Goal: Task Accomplishment & Management: Manage account settings

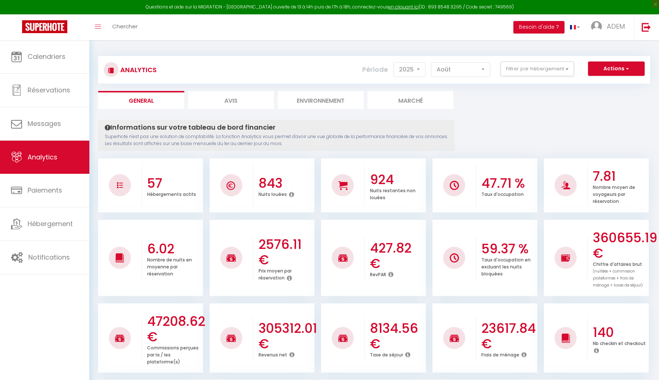
select select "2025"
select select "8"
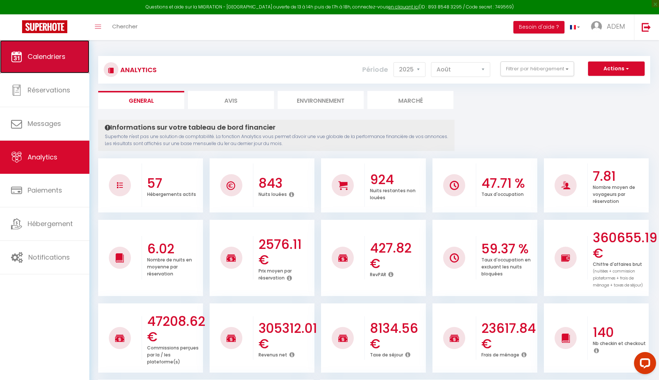
click at [31, 67] on link "Calendriers" at bounding box center [44, 56] width 89 height 33
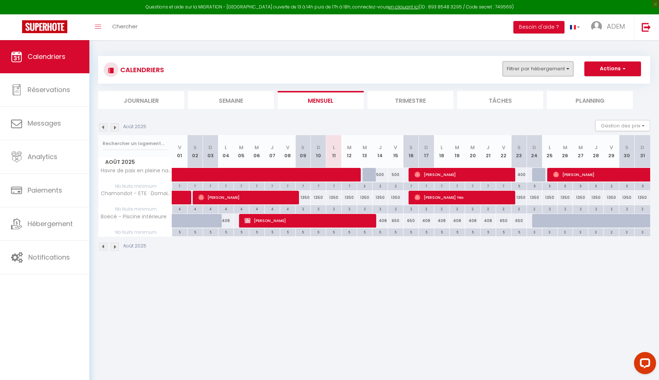
click at [540, 69] on button "Filtrer par hébergement" at bounding box center [538, 68] width 71 height 15
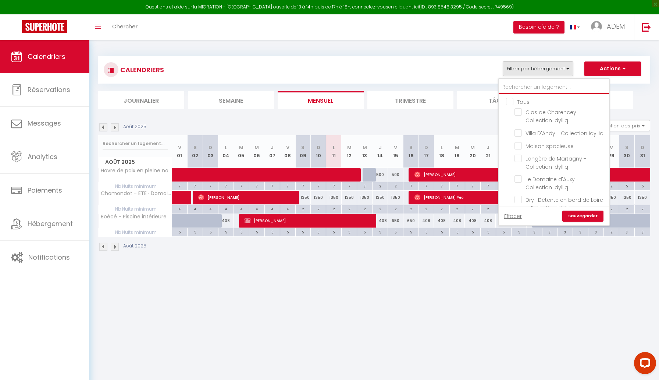
click at [532, 86] on input "text" at bounding box center [554, 87] width 110 height 13
type input "l"
checkbox input "false"
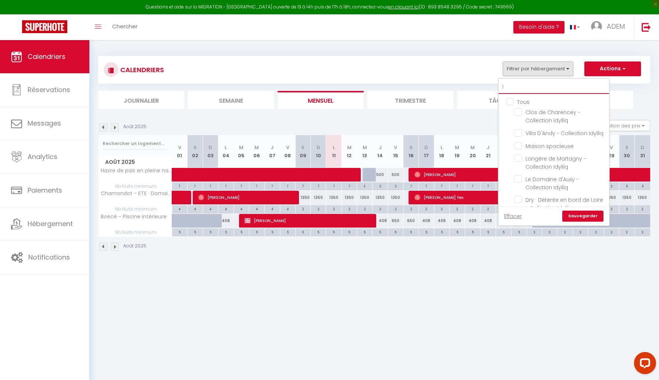
checkbox input "false"
checkbox input "true"
checkbox input "false"
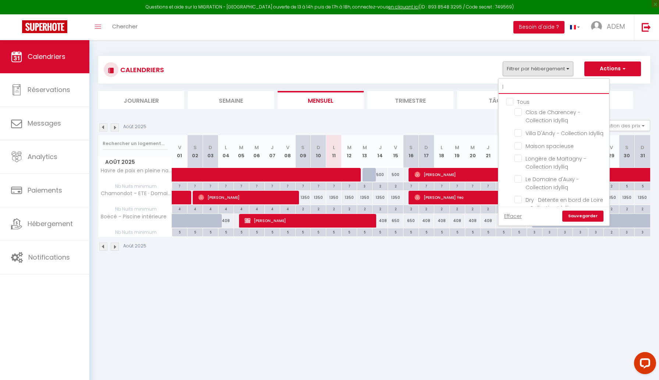
checkbox input "false"
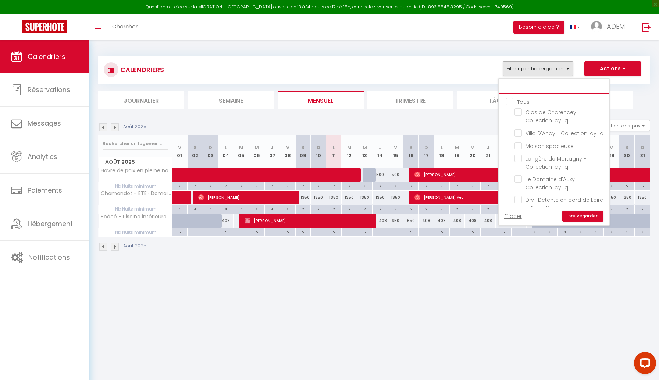
checkbox input "false"
checkbox input "true"
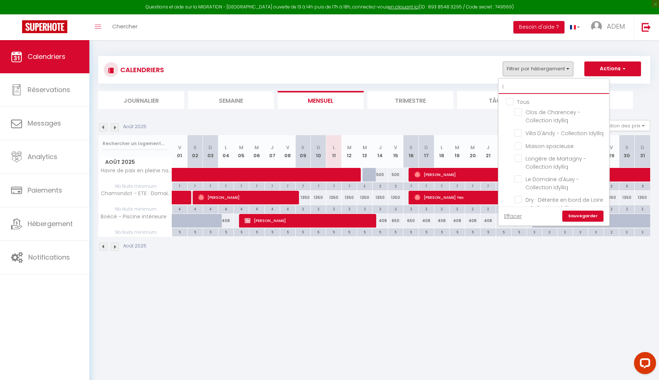
checkbox input "false"
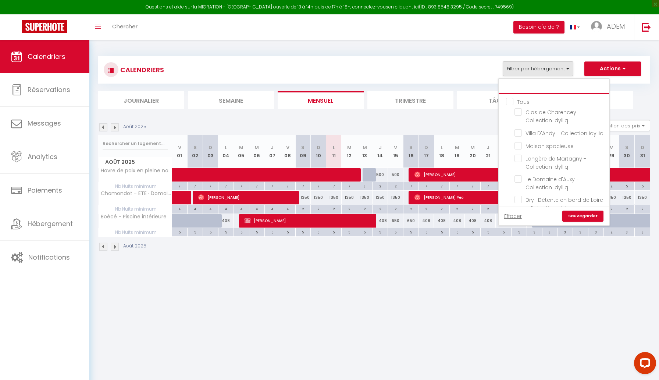
checkbox input "false"
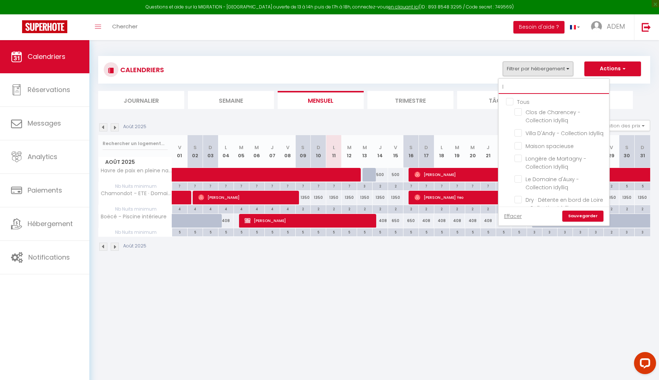
checkbox input "false"
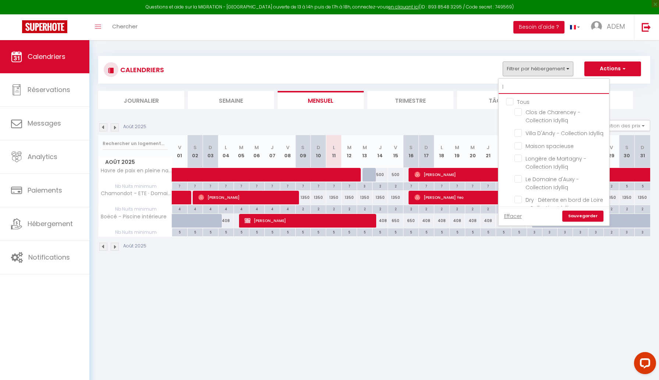
checkbox input "false"
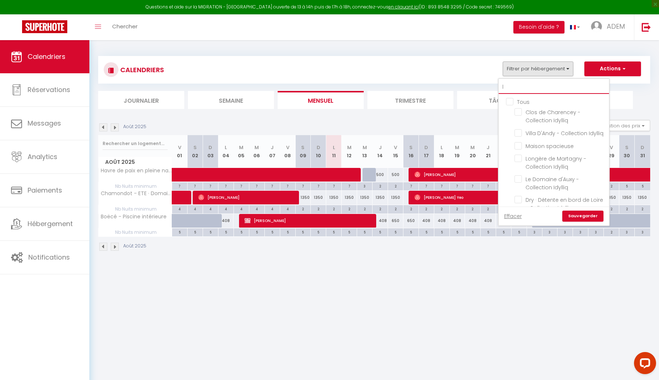
checkbox input "false"
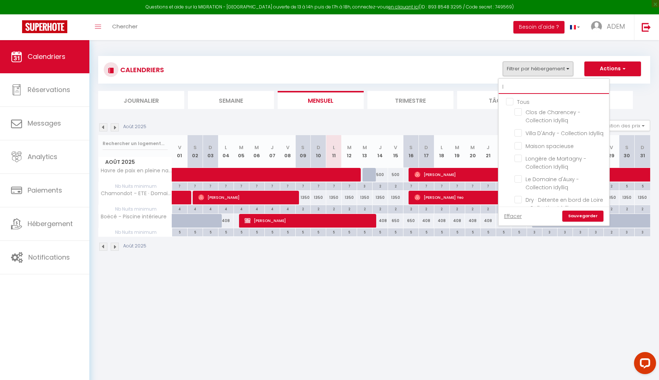
checkbox input "false"
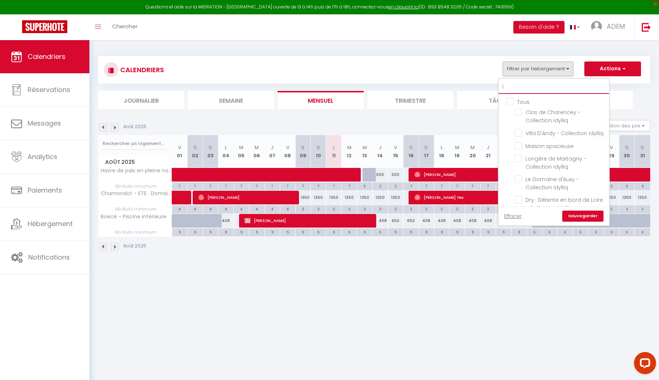
checkbox input "false"
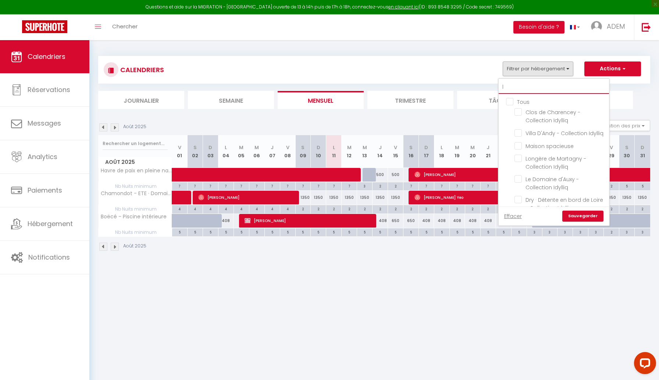
checkbox input "false"
type input "l'"
checkbox input "false"
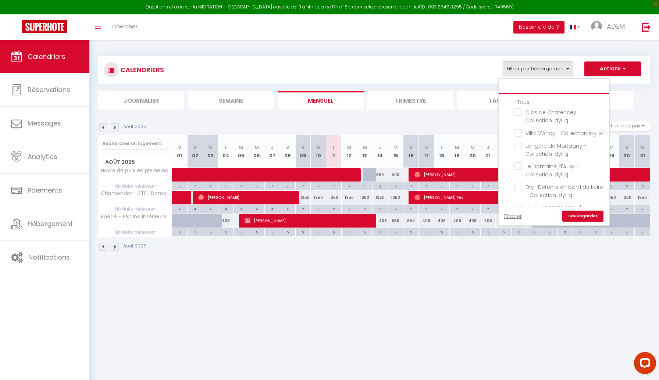
checkbox input "false"
type input "l'o"
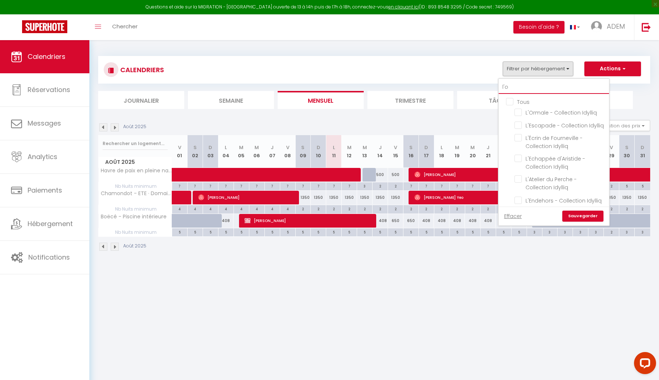
checkbox input "false"
type input "l'or"
checkbox input "false"
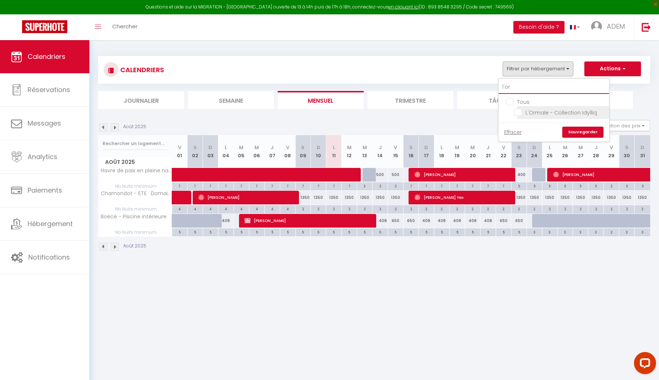
type input "l'or"
click at [521, 110] on input "L'Ormale - Collection Idylliq" at bounding box center [561, 111] width 92 height 7
checkbox input "true"
click at [511, 103] on input "Tous" at bounding box center [561, 100] width 110 height 7
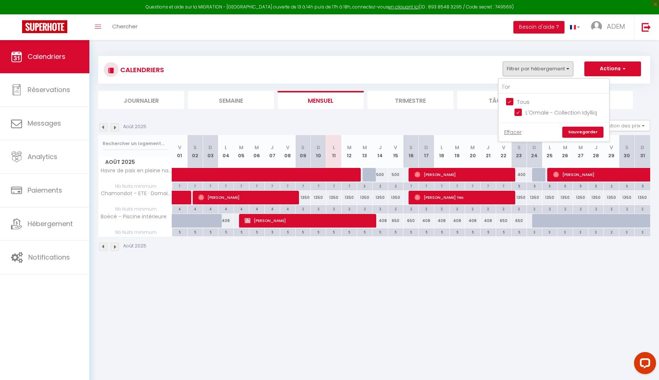
checkbox input "false"
click at [519, 111] on input "L'Ormale - Collection Idylliq" at bounding box center [561, 111] width 92 height 7
checkbox input "true"
click at [573, 135] on link "Sauvegarder" at bounding box center [582, 132] width 41 height 11
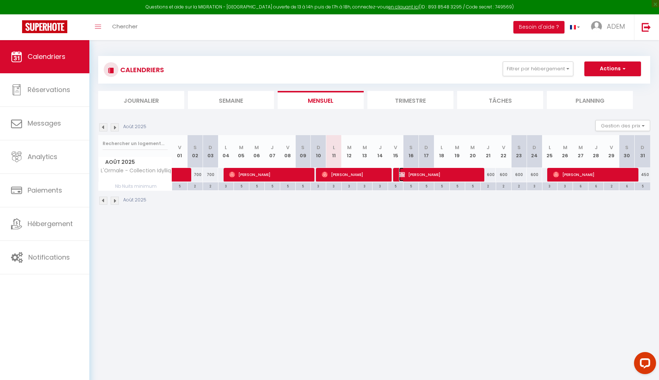
click at [422, 178] on span "[PERSON_NAME]" at bounding box center [440, 174] width 82 height 14
select select "OK"
select select "KO"
select select "0"
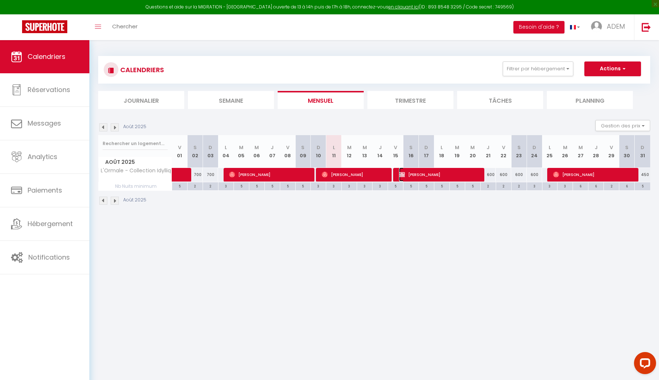
select select "1"
select select
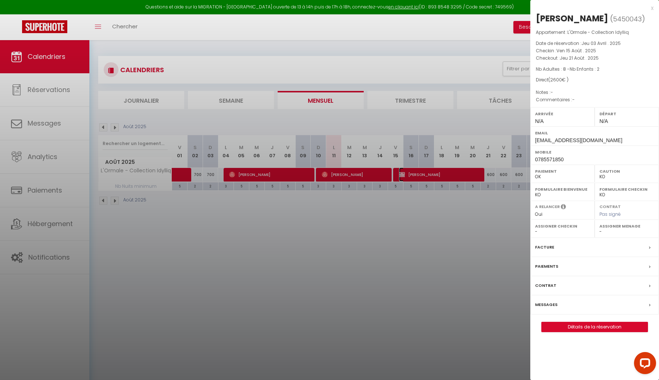
select select "43019"
drag, startPoint x: 608, startPoint y: 139, endPoint x: 533, endPoint y: 142, distance: 75.5
click at [533, 142] on div "Email [EMAIL_ADDRESS][DOMAIN_NAME]" at bounding box center [594, 135] width 129 height 19
copy span "[EMAIL_ADDRESS][DOMAIN_NAME]"
click at [210, 237] on div at bounding box center [329, 190] width 659 height 380
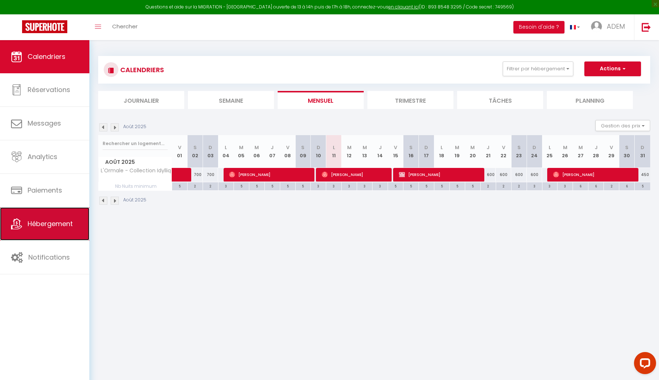
click at [51, 211] on link "Hébergement" at bounding box center [44, 223] width 89 height 33
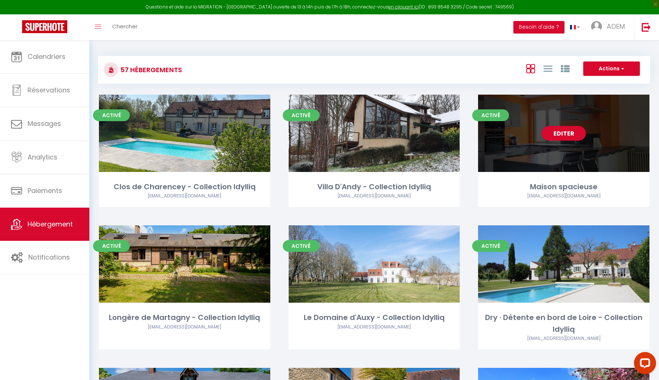
scroll to position [554, 0]
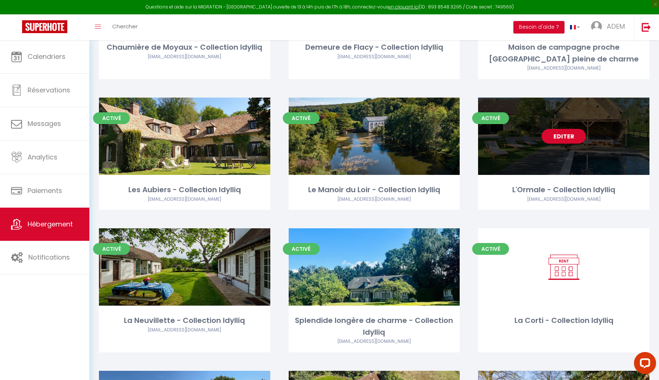
click at [560, 137] on link "Editer" at bounding box center [564, 136] width 44 height 15
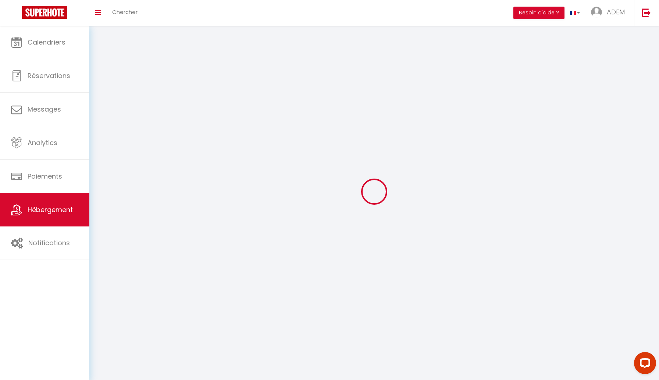
select select
select select "28"
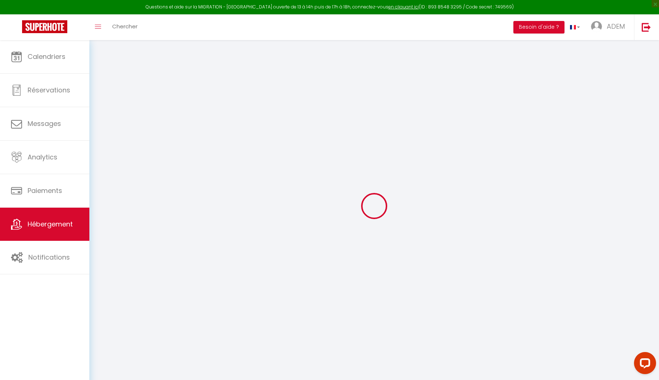
select select
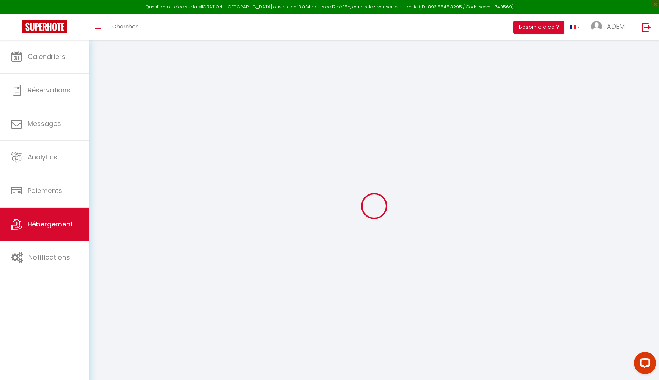
select select
checkbox input "false"
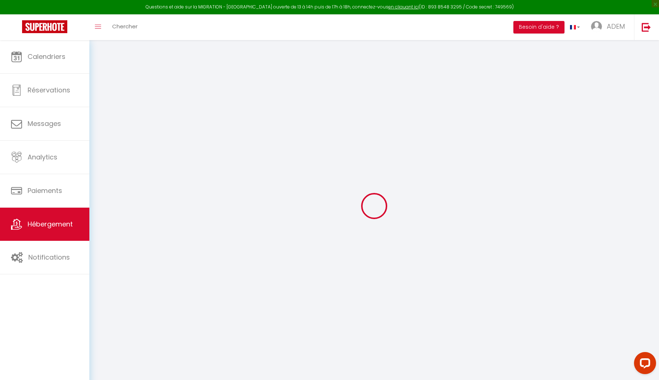
select select
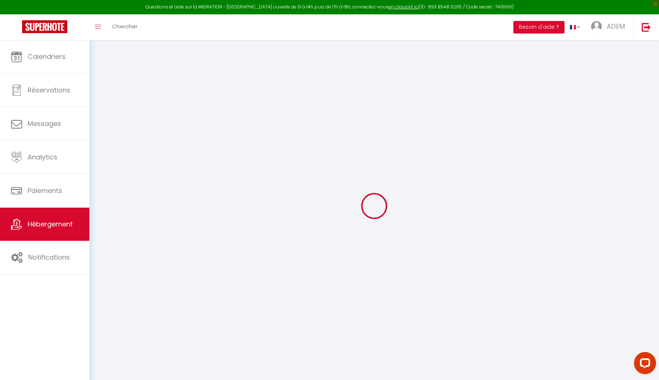
select select
checkbox input "false"
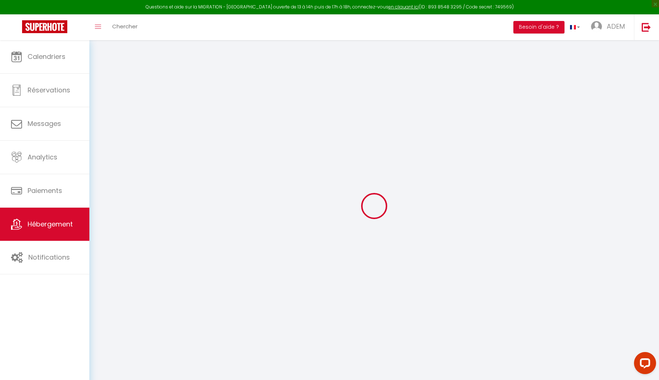
checkbox input "false"
select select
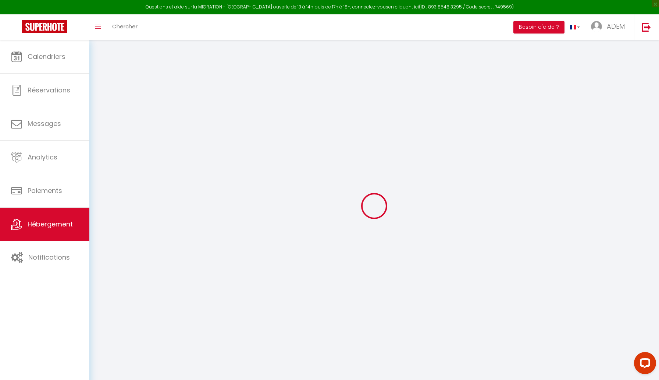
select select
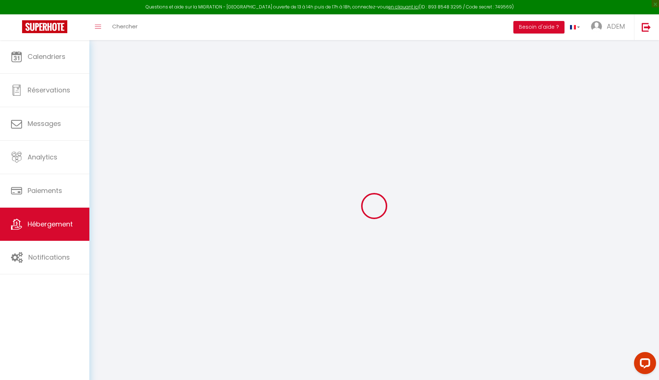
checkbox input "false"
select select
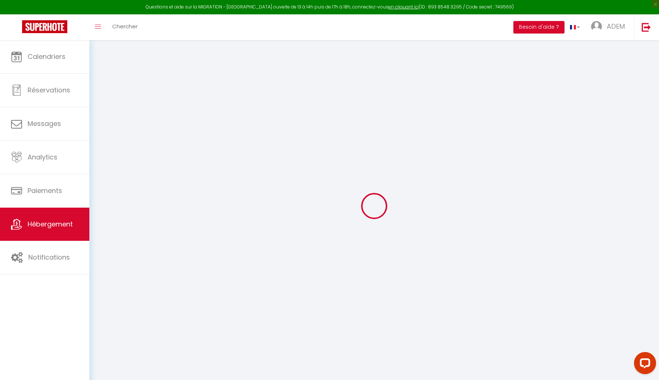
select select
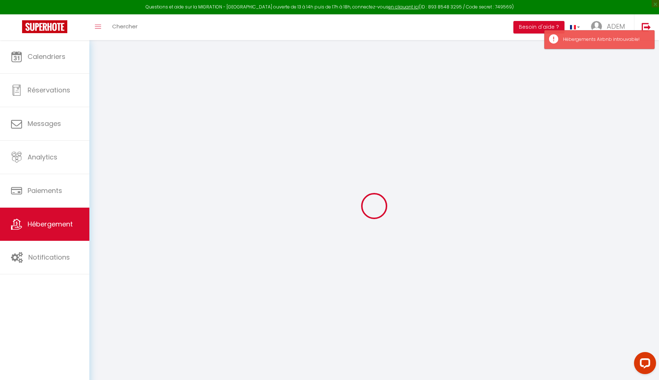
select select
checkbox input "false"
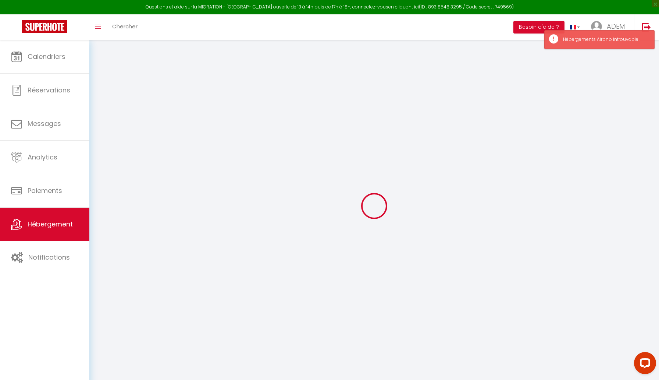
checkbox input "false"
select select
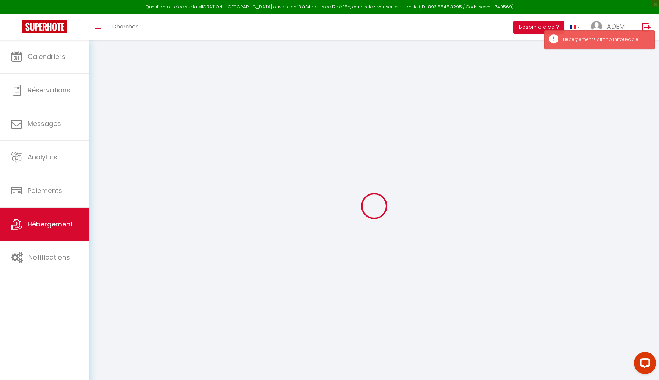
select select
checkbox input "false"
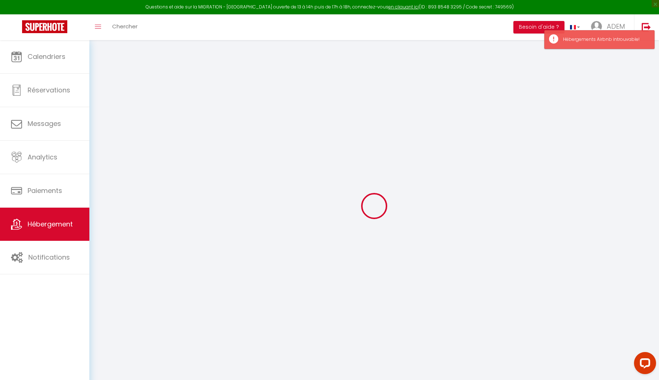
checkbox input "false"
select select
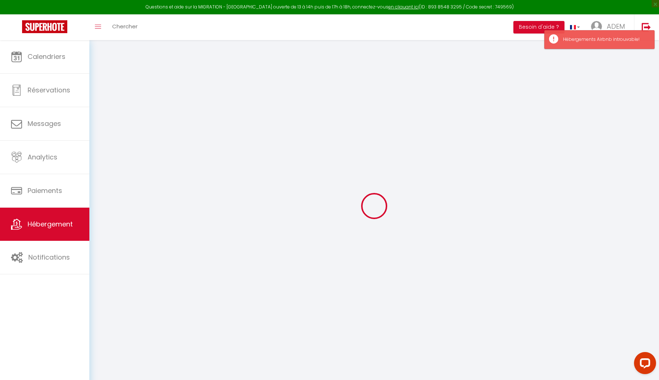
select select
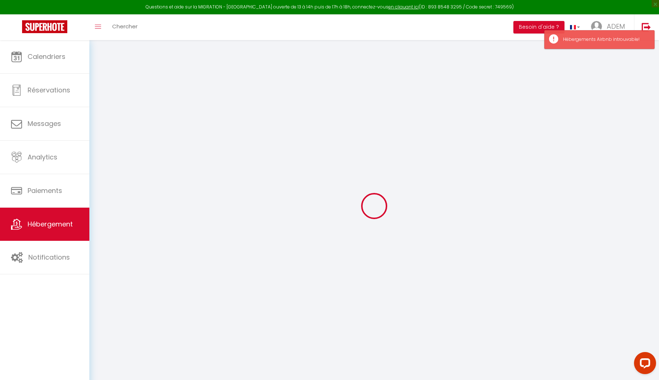
select select
checkbox input "false"
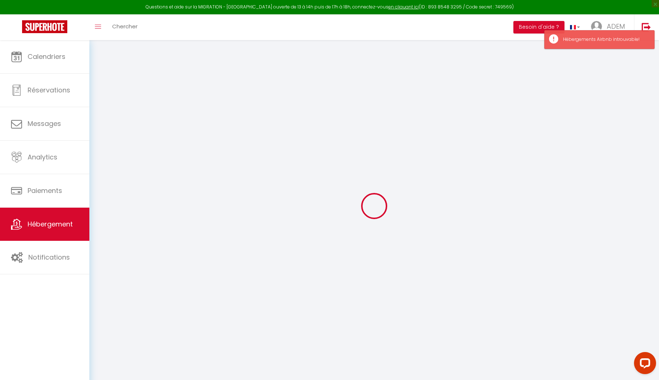
select select
type input "L'Ormale - Collection Idylliq"
type input "[PERSON_NAME]"
select select "10"
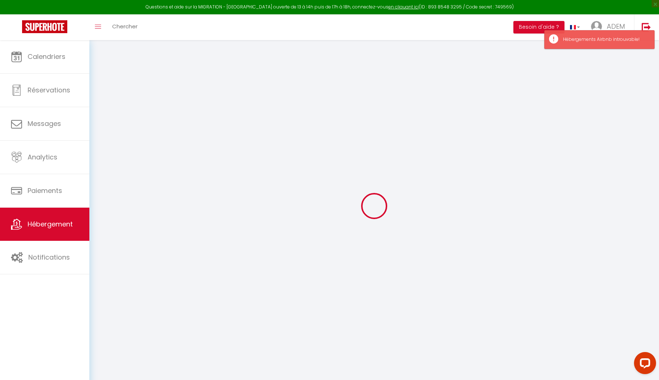
select select "5"
type input "304"
type input "200"
type input "1000"
select select
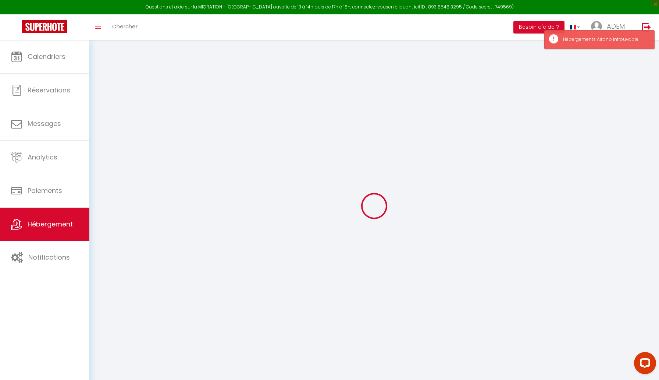
select select
type input "L'Ormale, [GEOGRAPHIC_DATA][PERSON_NAME]"
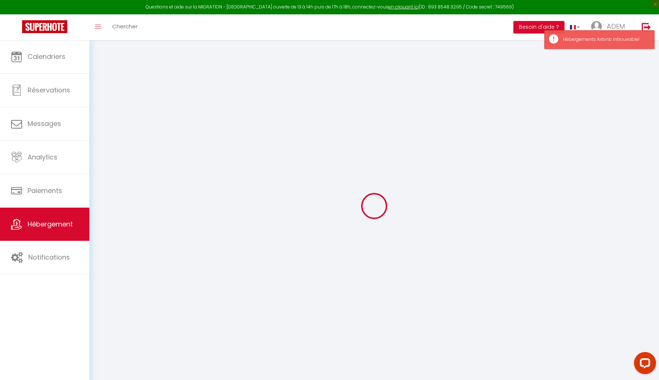
type input "72600"
type input "[GEOGRAPHIC_DATA][PERSON_NAME]"
type input "[EMAIL_ADDRESS][DOMAIN_NAME]"
select select "8966"
checkbox input "true"
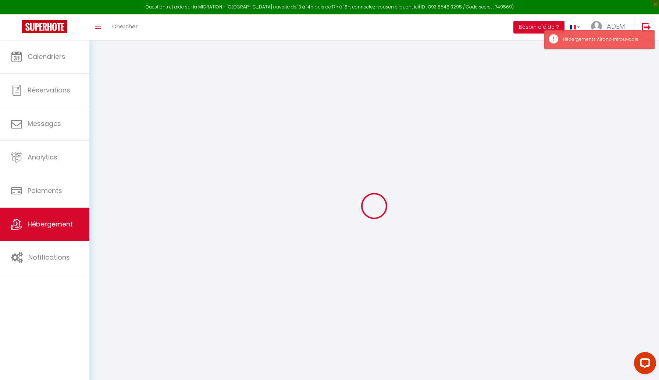
checkbox input "false"
type input "0"
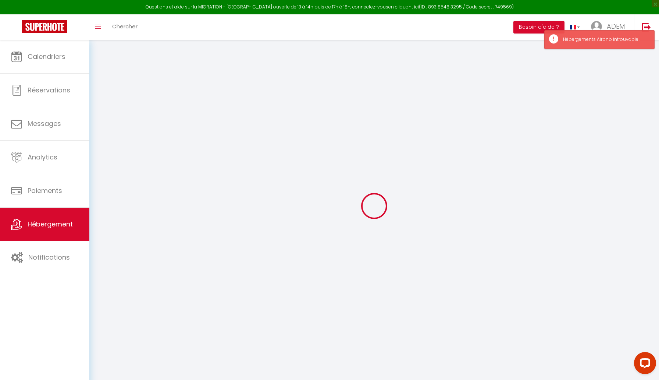
type input "0"
select select
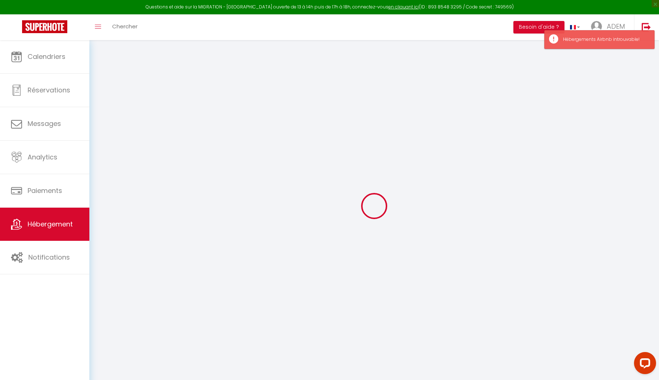
select select
checkbox input "true"
checkbox input "false"
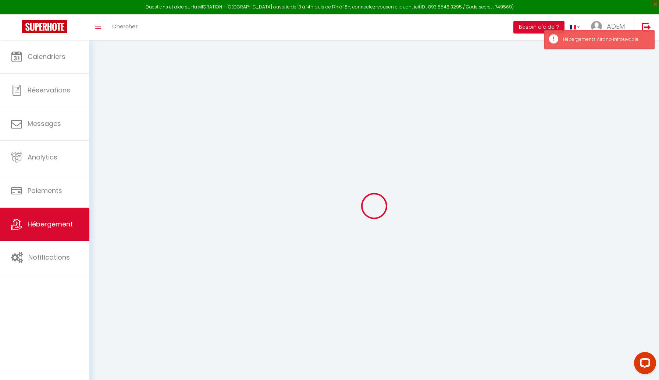
checkbox input "false"
select select
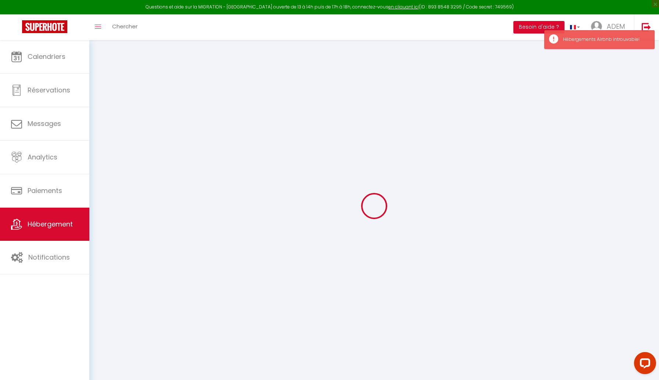
select select
checkbox input "true"
checkbox input "false"
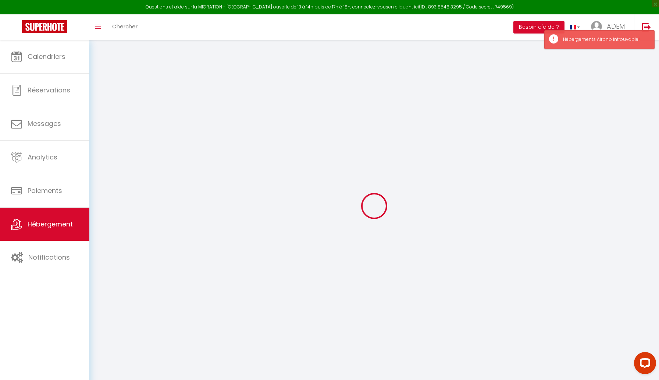
select select
checkbox input "true"
checkbox input "false"
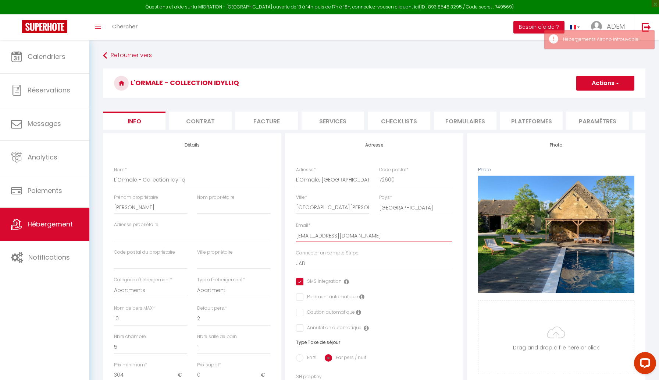
click at [320, 238] on input "[EMAIL_ADDRESS][DOMAIN_NAME]" at bounding box center [374, 235] width 156 height 13
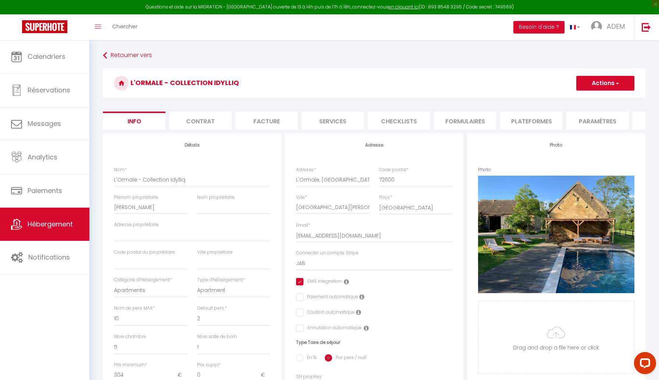
click at [596, 84] on button "Actions" at bounding box center [605, 83] width 58 height 15
click at [589, 96] on input "Enregistrer" at bounding box center [576, 99] width 27 height 7
